Goal: Task Accomplishment & Management: Use online tool/utility

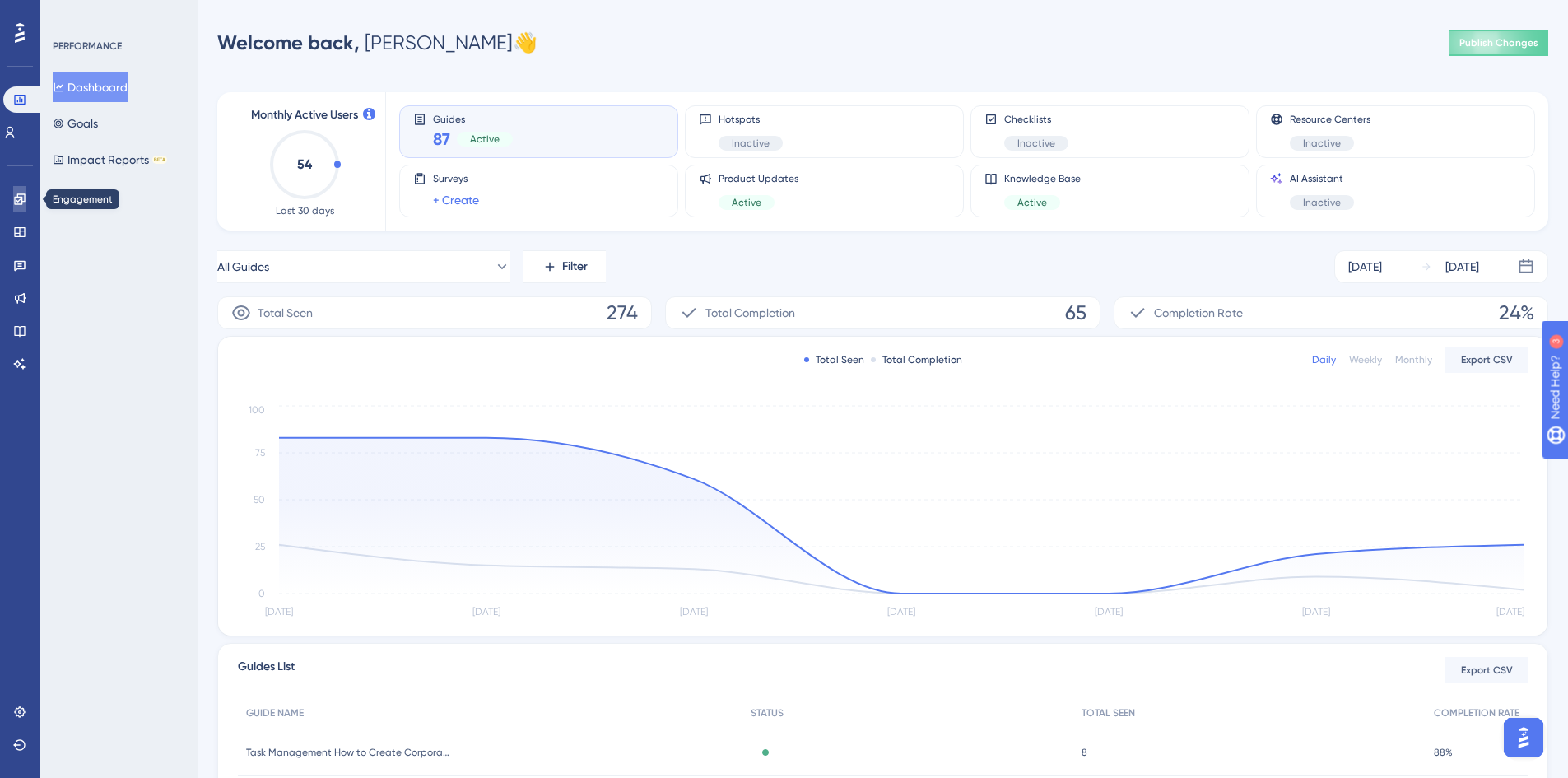
click at [19, 210] on link at bounding box center [20, 199] width 14 height 26
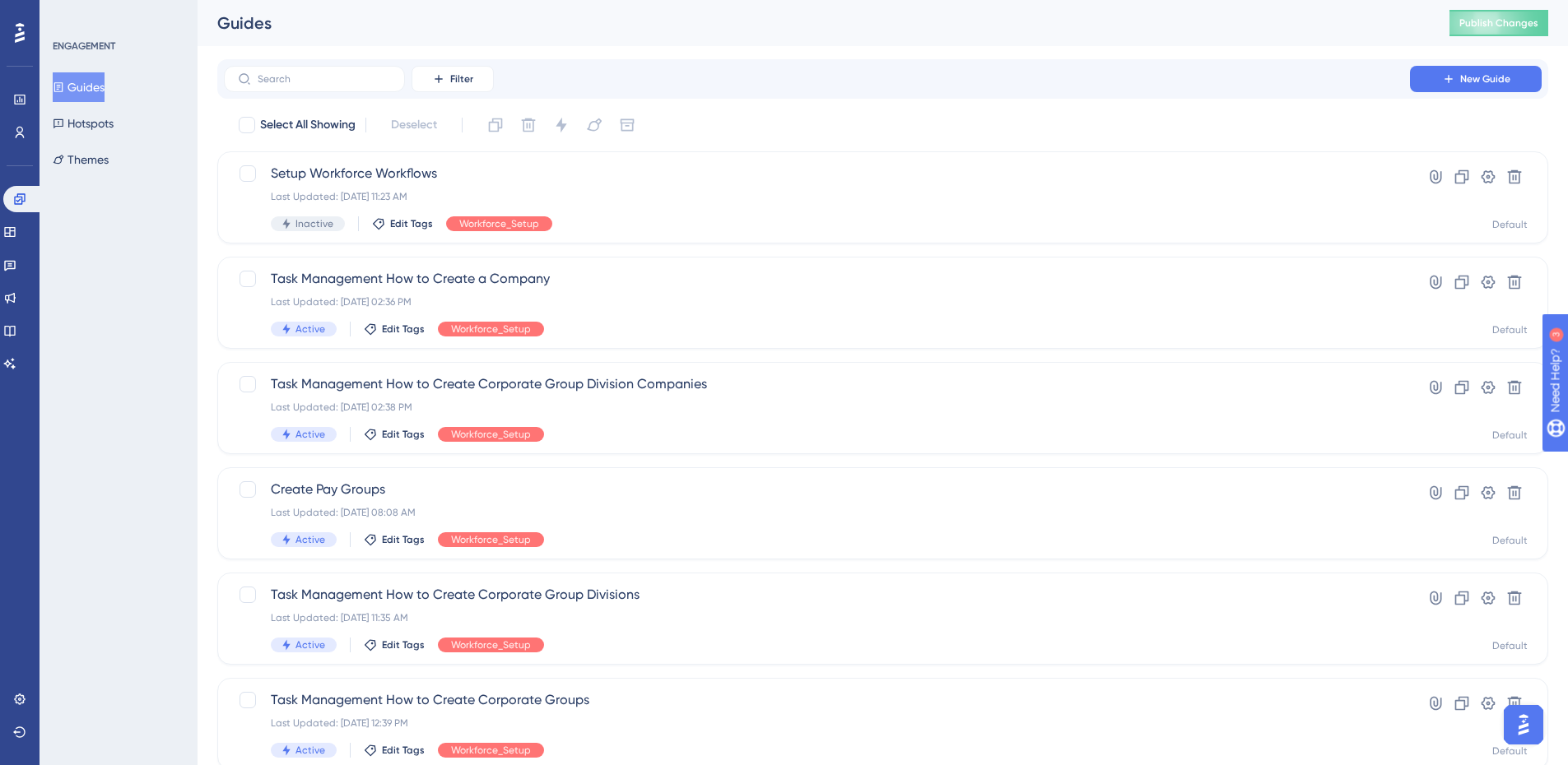
click at [356, 59] on div "Filter New Guide" at bounding box center [882, 79] width 1330 height 40
click at [352, 79] on input "text" at bounding box center [324, 80] width 133 height 12
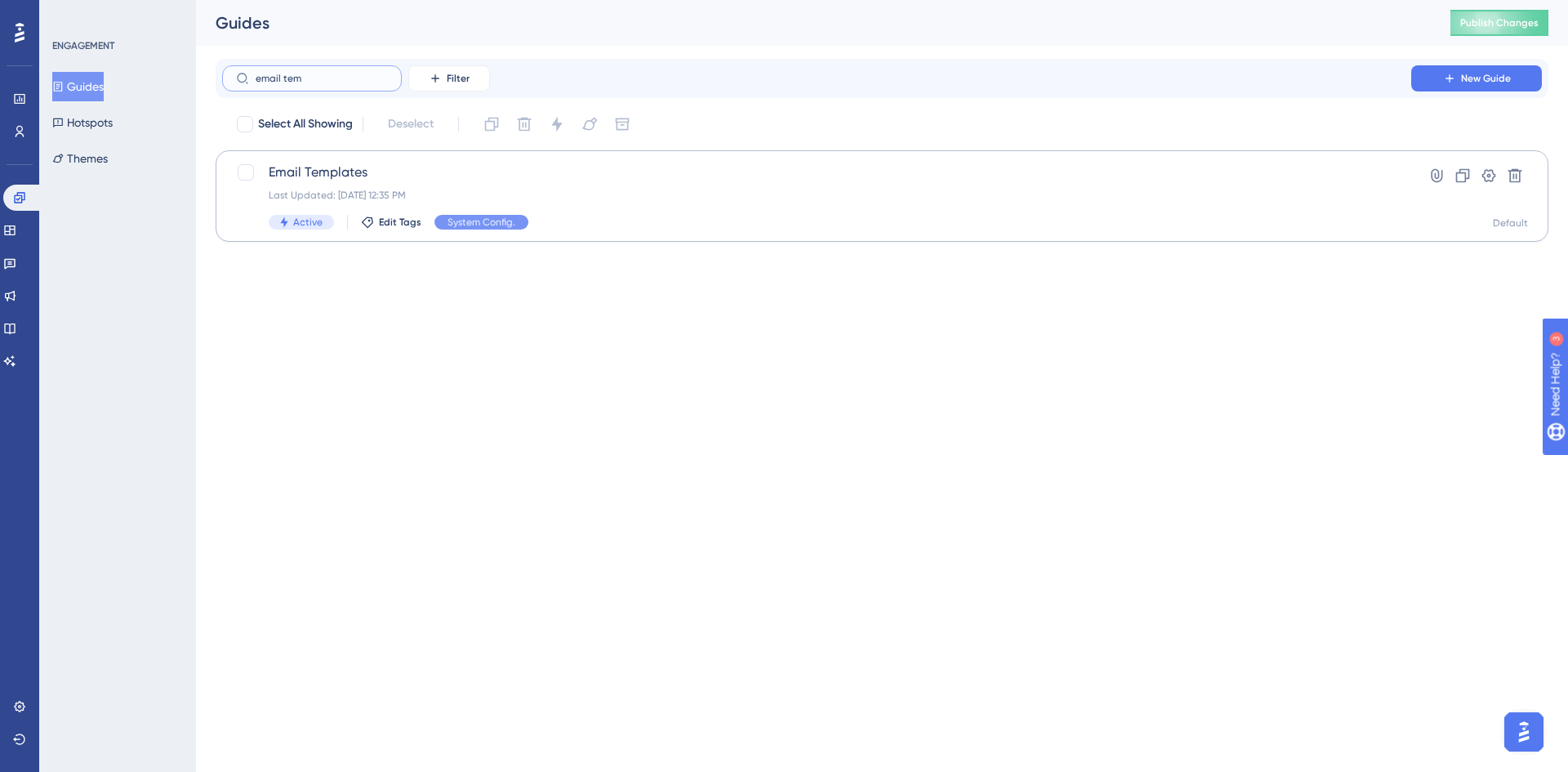
type input "email tem"
click at [334, 176] on span "Email Templates" at bounding box center [816, 172] width 1096 height 19
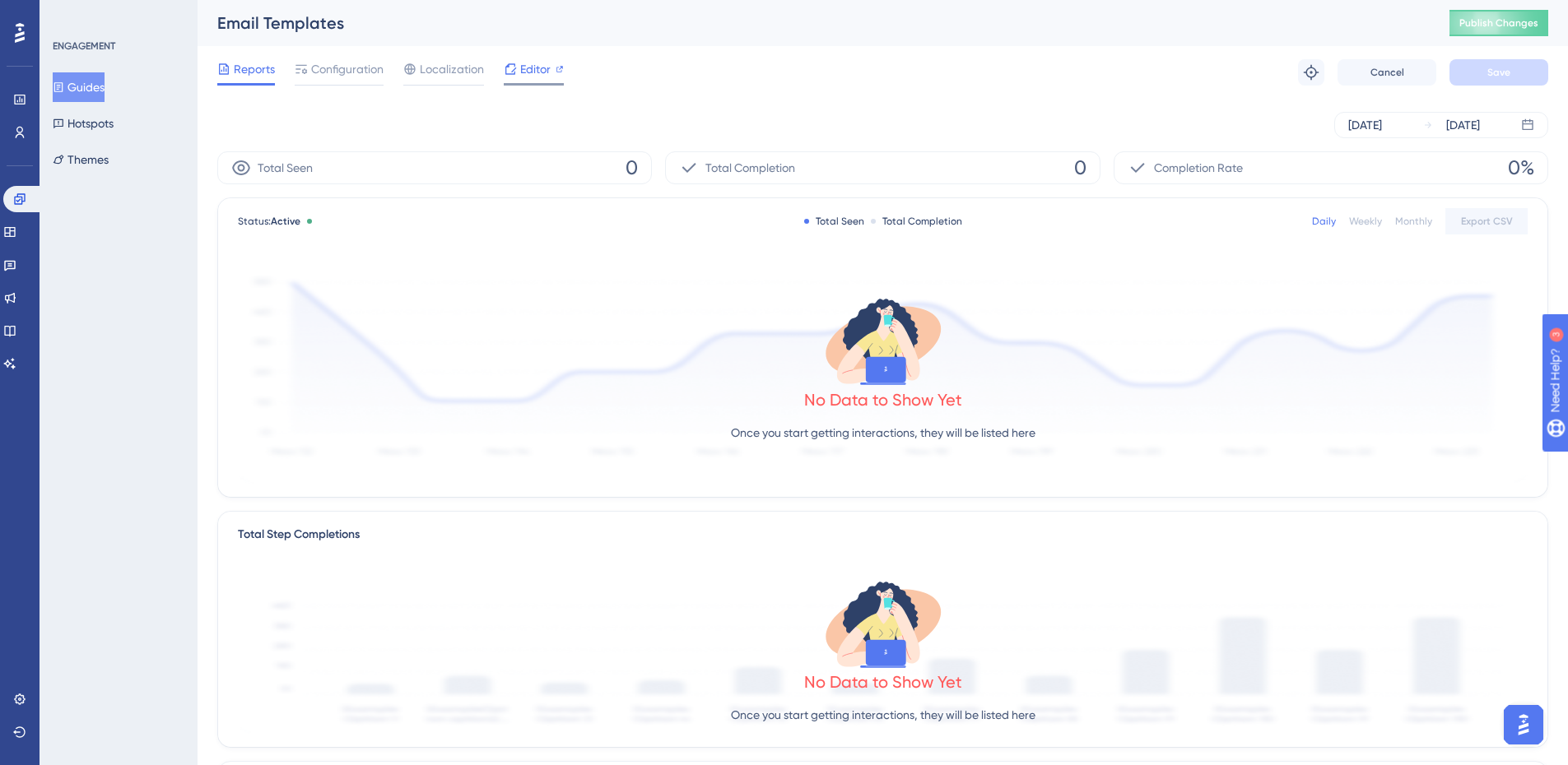
click at [518, 61] on div "Editor" at bounding box center [533, 69] width 60 height 19
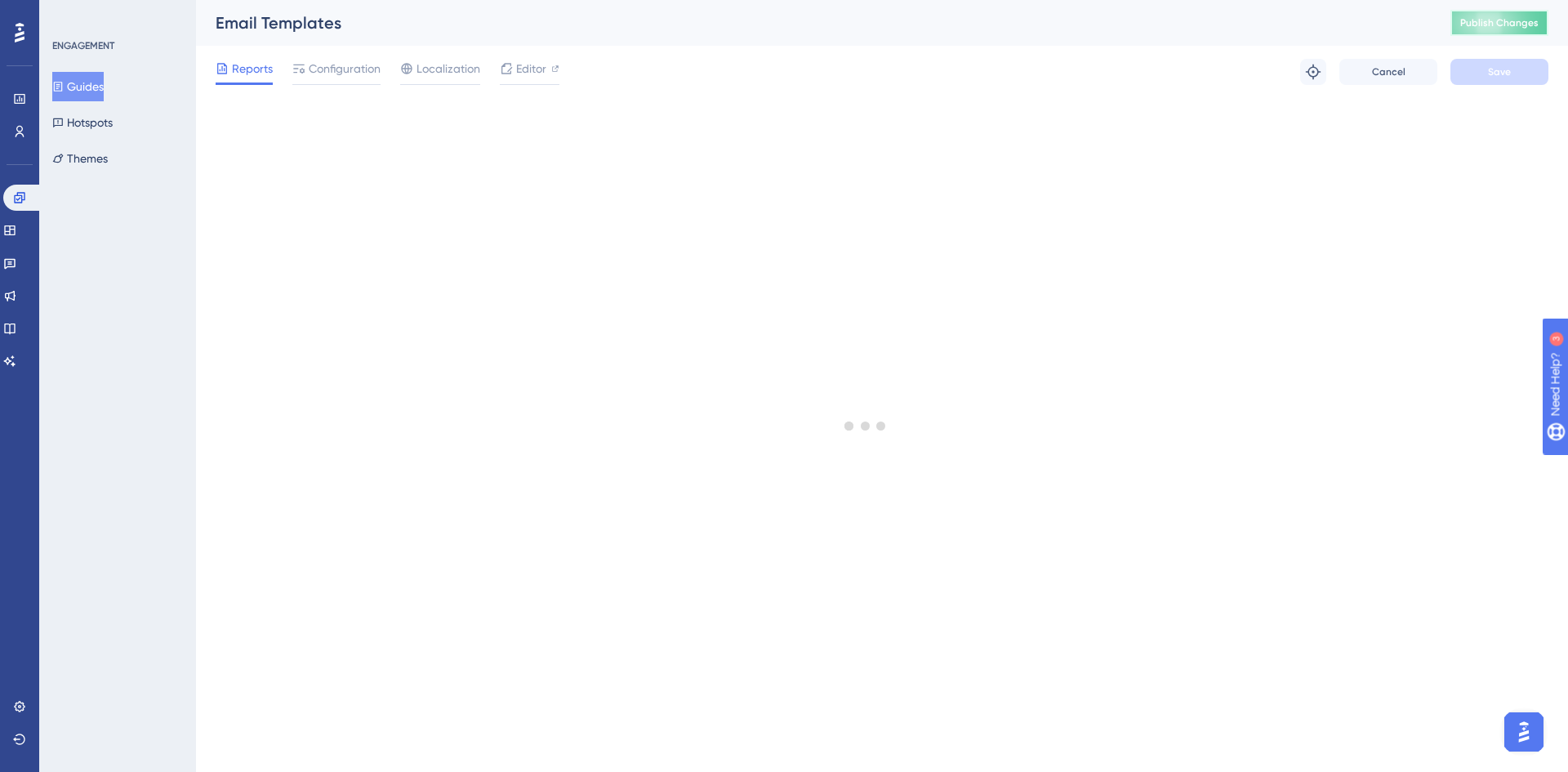
click at [1451, 28] on button "Publish Changes" at bounding box center [1500, 22] width 98 height 26
